Goal: Task Accomplishment & Management: Manage account settings

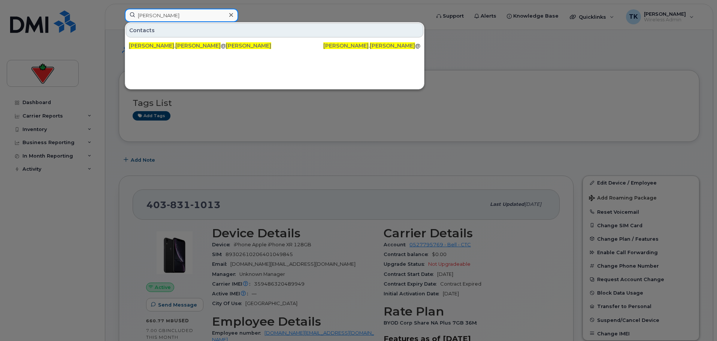
drag, startPoint x: 152, startPoint y: 16, endPoint x: 7, endPoint y: 14, distance: 144.9
click at [119, 16] on div "Ziauddin Ahmed Contacts ziauddin . ahmed @cantire.com Ziauddin Ahmed Ziauddin .…" at bounding box center [275, 17] width 312 height 16
paste input "905-401-0942"
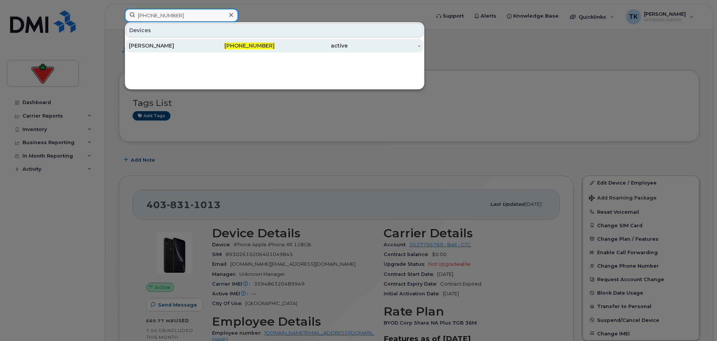
type input "905-401-0942"
click at [164, 43] on div "Chris Klimsiak" at bounding box center [165, 45] width 73 height 7
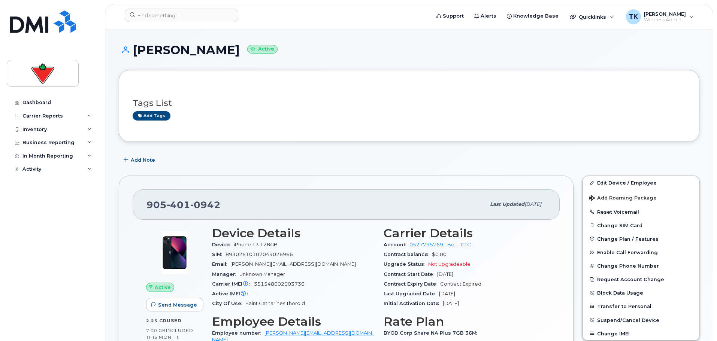
drag, startPoint x: 224, startPoint y: 195, endPoint x: 196, endPoint y: 203, distance: 28.8
click at [222, 195] on div "905 401 0942 Last updated Feb 11, 2025" at bounding box center [346, 204] width 427 height 30
click at [194, 203] on span "0942" at bounding box center [205, 204] width 30 height 11
drag, startPoint x: 223, startPoint y: 203, endPoint x: 144, endPoint y: 201, distance: 79.4
click at [144, 201] on div "905 401 0942 Last updated Feb 11, 2025" at bounding box center [346, 204] width 427 height 30
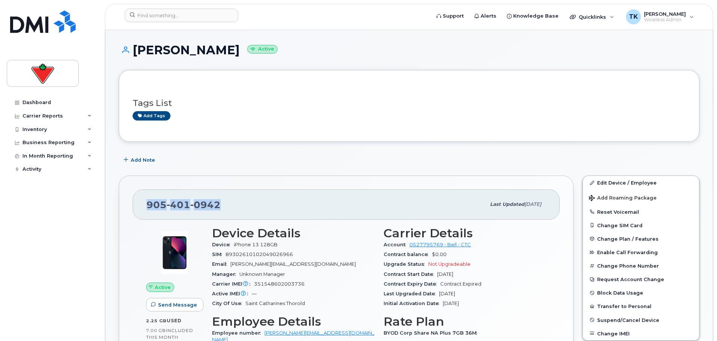
copy span "905 401 0942"
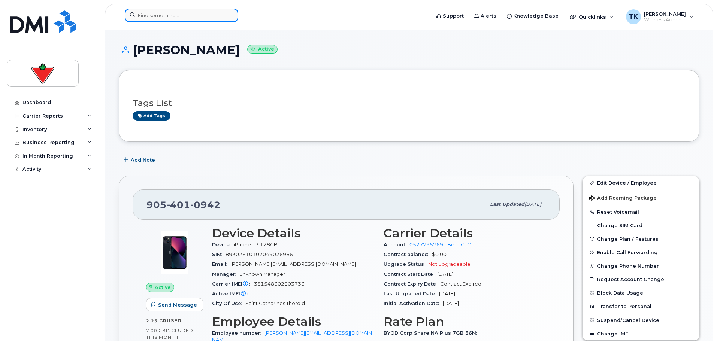
click at [168, 20] on input at bounding box center [181, 15] width 113 height 13
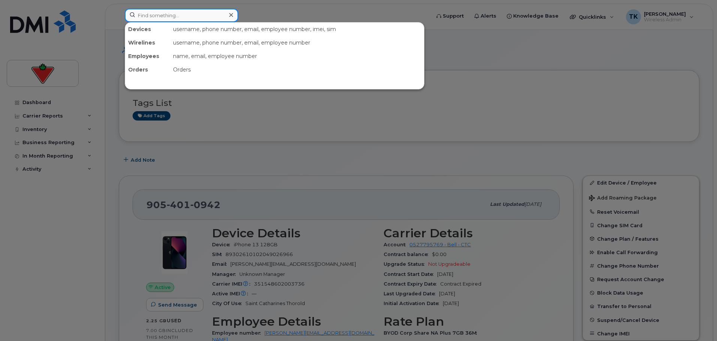
paste input "9054010942"
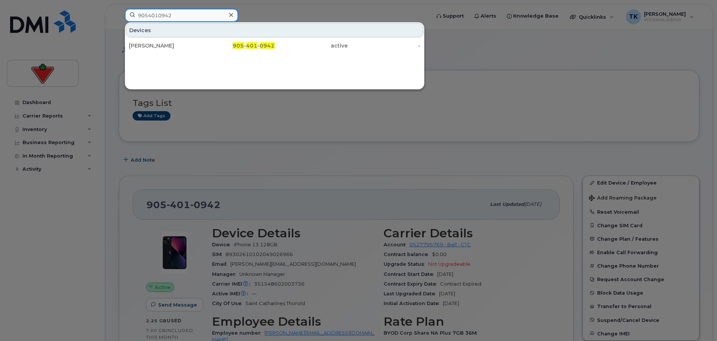
click at [185, 17] on input "9054010942" at bounding box center [181, 15] width 113 height 13
drag, startPoint x: 189, startPoint y: 15, endPoint x: 61, endPoint y: 15, distance: 127.7
click at [119, 15] on div "9054010942 Devices Chris Klimsiak 905 - 401 - 0942 active -" at bounding box center [275, 17] width 312 height 16
click at [116, 14] on div at bounding box center [358, 170] width 717 height 341
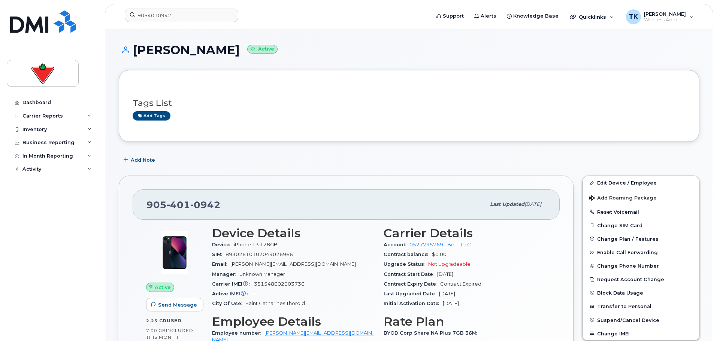
click at [183, 8] on header "9054010942 Support Alerts Knowledge Base Quicklinks Suspend / Cancel Device Cha…" at bounding box center [409, 17] width 608 height 26
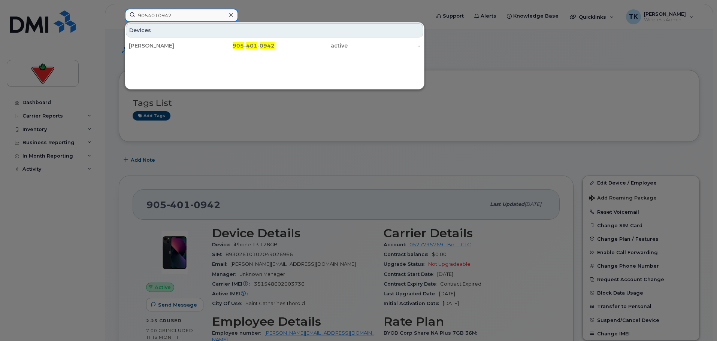
drag, startPoint x: 181, startPoint y: 15, endPoint x: 32, endPoint y: 10, distance: 148.7
click at [119, 11] on div "9054010942 Devices Chris Klimsiak 905 - 401 - 0942 active -" at bounding box center [275, 17] width 312 height 16
paste input "416-802-0647"
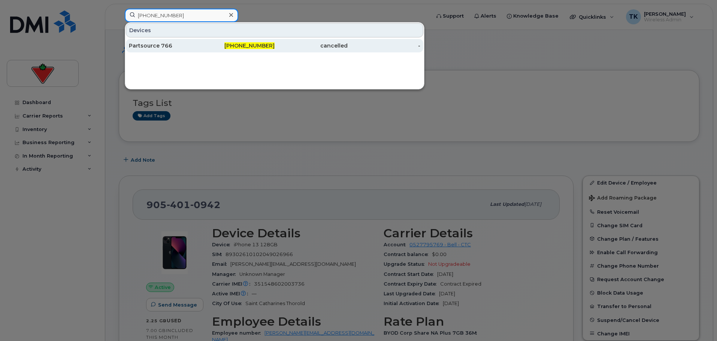
type input "416-802-0647"
click at [160, 43] on div "Partsource 766" at bounding box center [165, 45] width 73 height 7
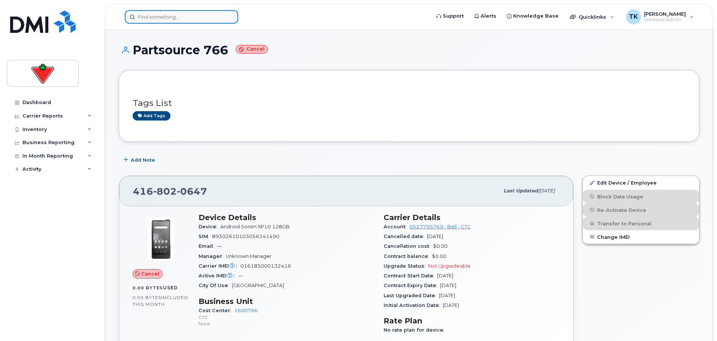
click at [165, 17] on input at bounding box center [181, 16] width 113 height 13
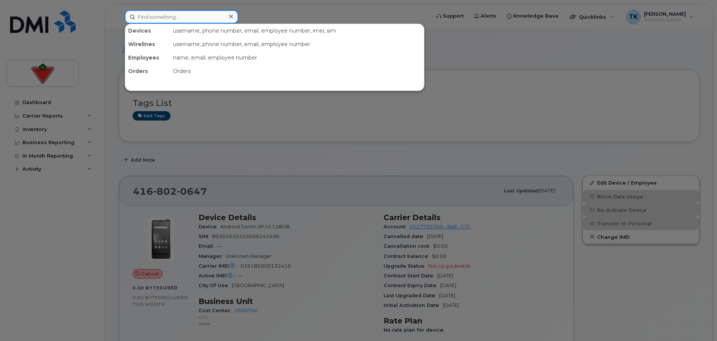
paste input "[PHONE_NUMBER]"
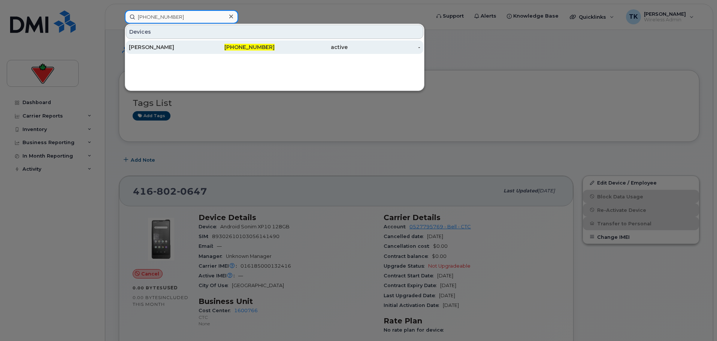
type input "647-326-7591"
click at [145, 44] on div "[PERSON_NAME]" at bounding box center [165, 46] width 73 height 7
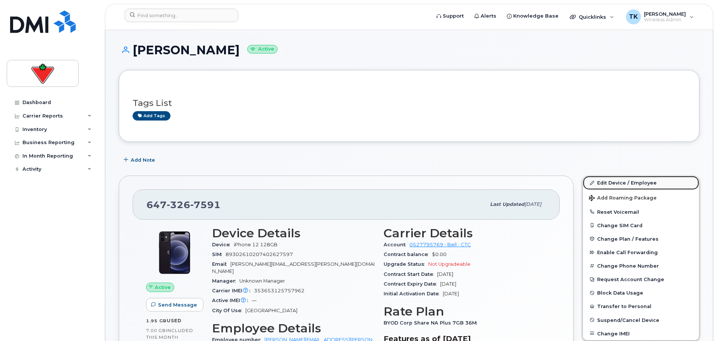
click at [600, 185] on link "Edit Device / Employee" at bounding box center [641, 182] width 116 height 13
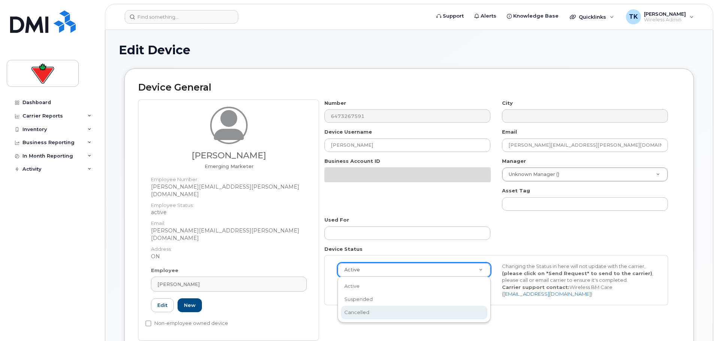
select select "cancelled"
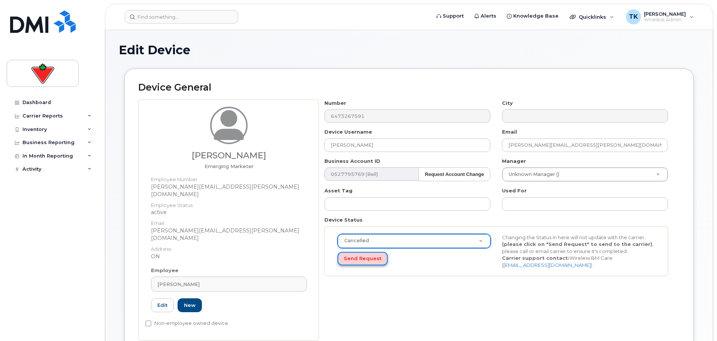
click at [365, 264] on button "Send Request" at bounding box center [362, 259] width 50 height 14
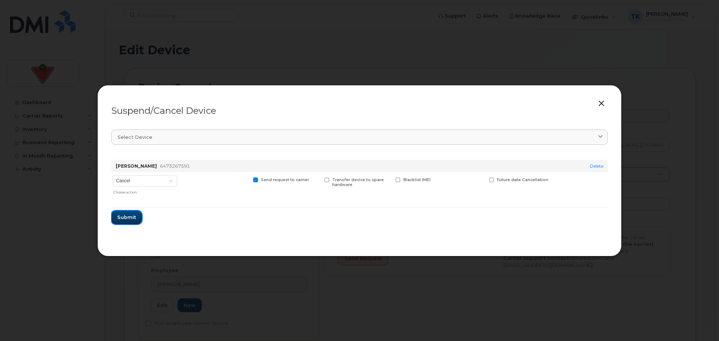
click at [119, 220] on span "Submit" at bounding box center [126, 217] width 19 height 7
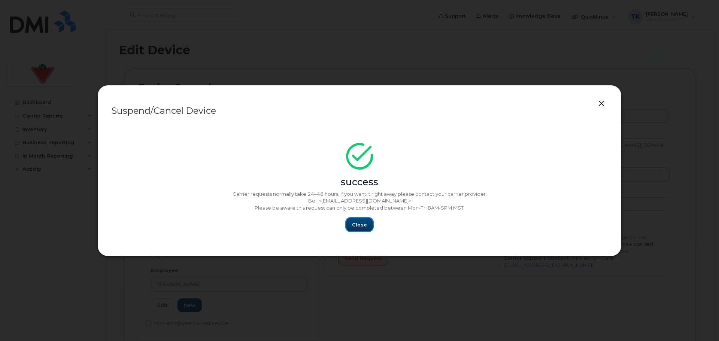
click at [366, 224] on span "Close" at bounding box center [359, 224] width 15 height 7
